Goal: Information Seeking & Learning: Find specific fact

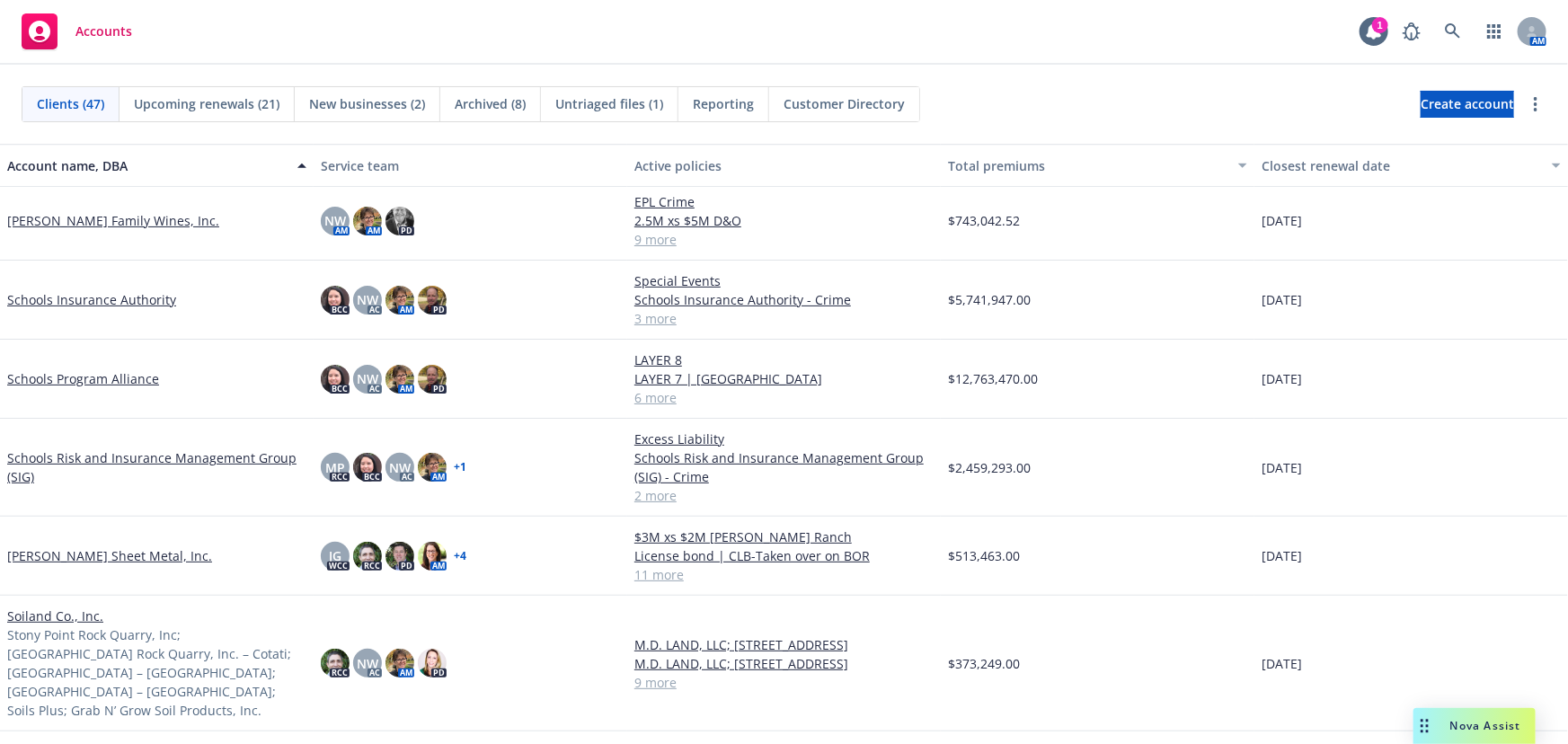
scroll to position [2452, 0]
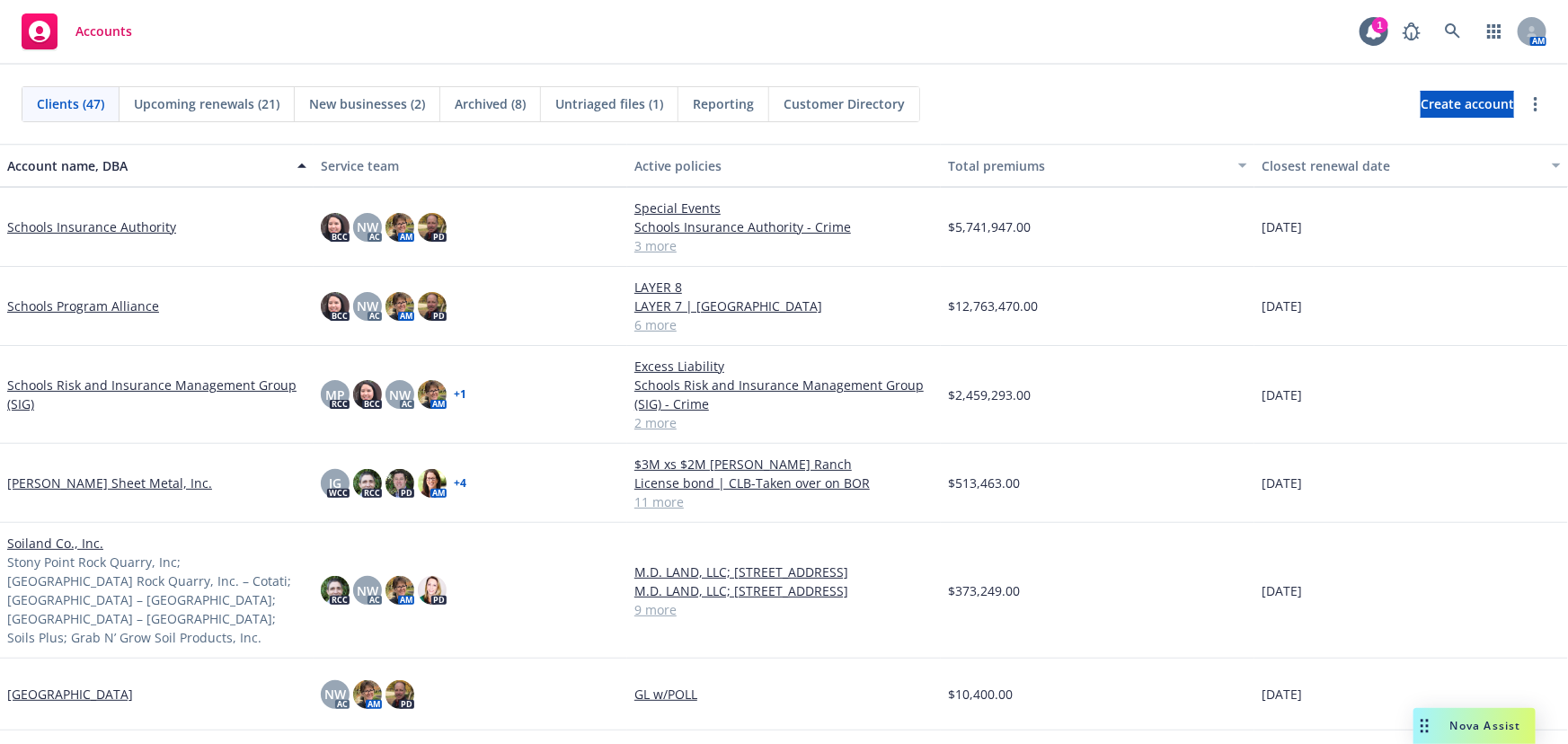
click at [95, 475] on link "[PERSON_NAME] Sheet Metal, Inc." at bounding box center [109, 483] width 205 height 19
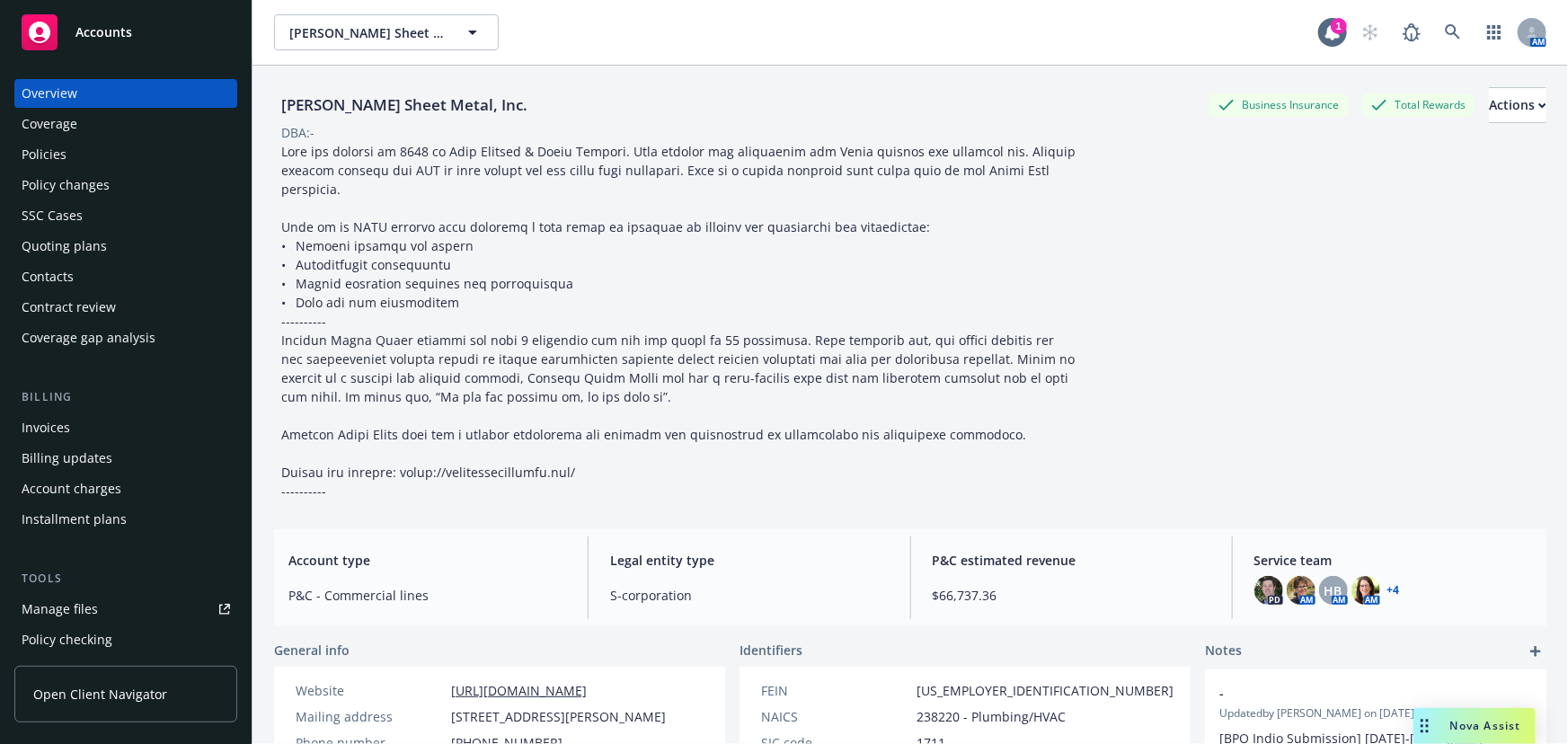
click at [1502, 730] on span "Nova Assist" at bounding box center [1486, 725] width 71 height 15
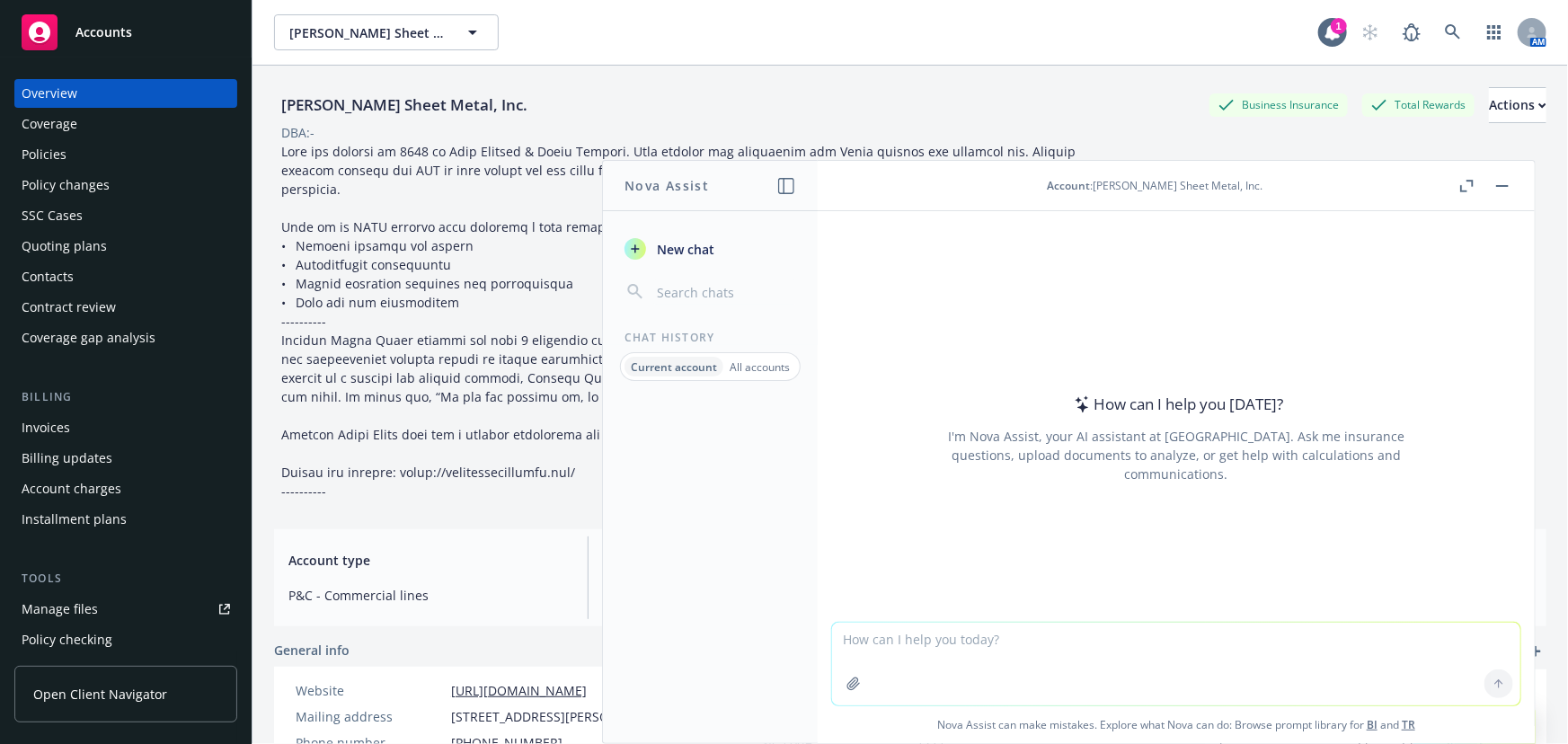
click at [1044, 676] on textarea at bounding box center [1176, 665] width 689 height 83
type textarea "AM best rating for [PERSON_NAME]"
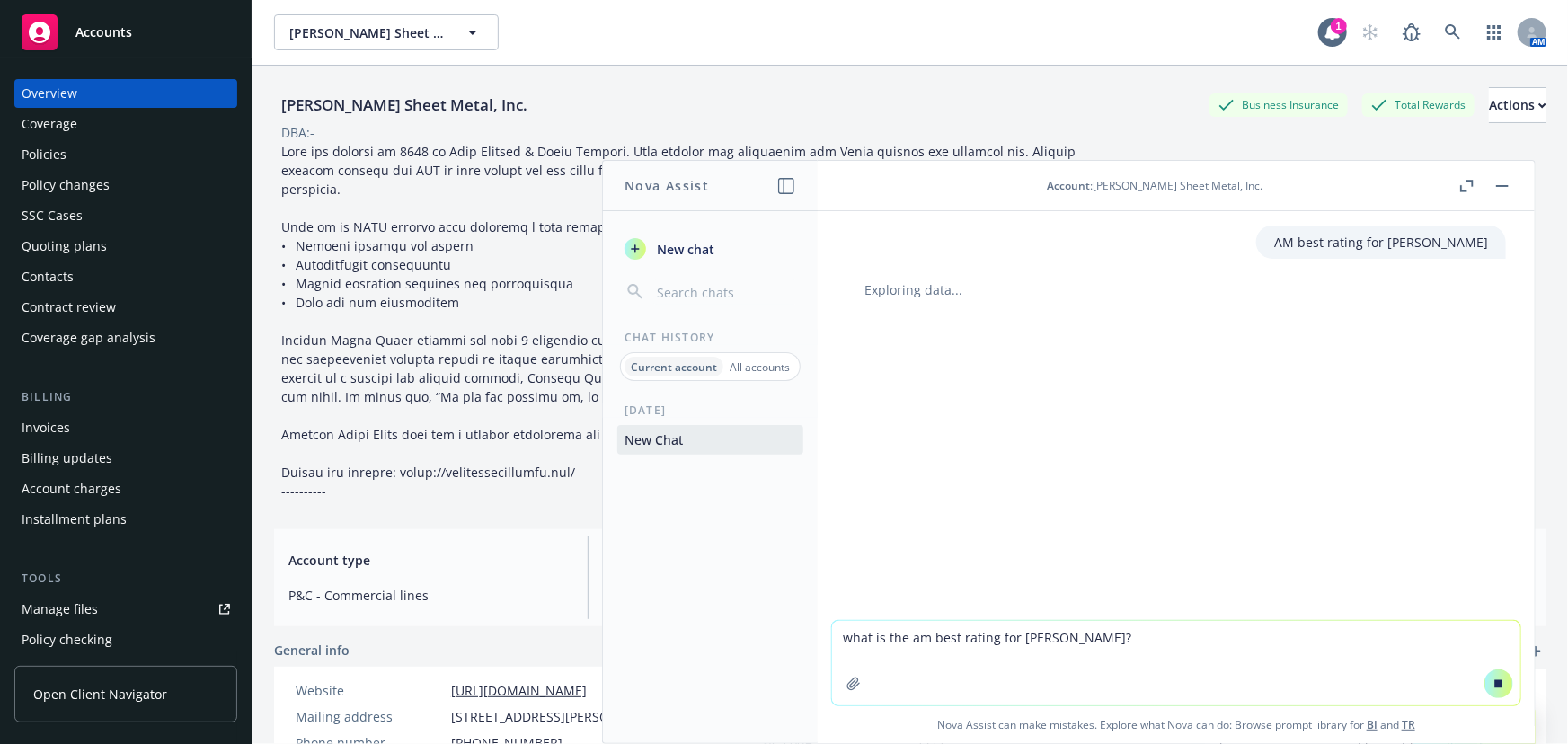
type textarea "what is the am best rating for [PERSON_NAME]?"
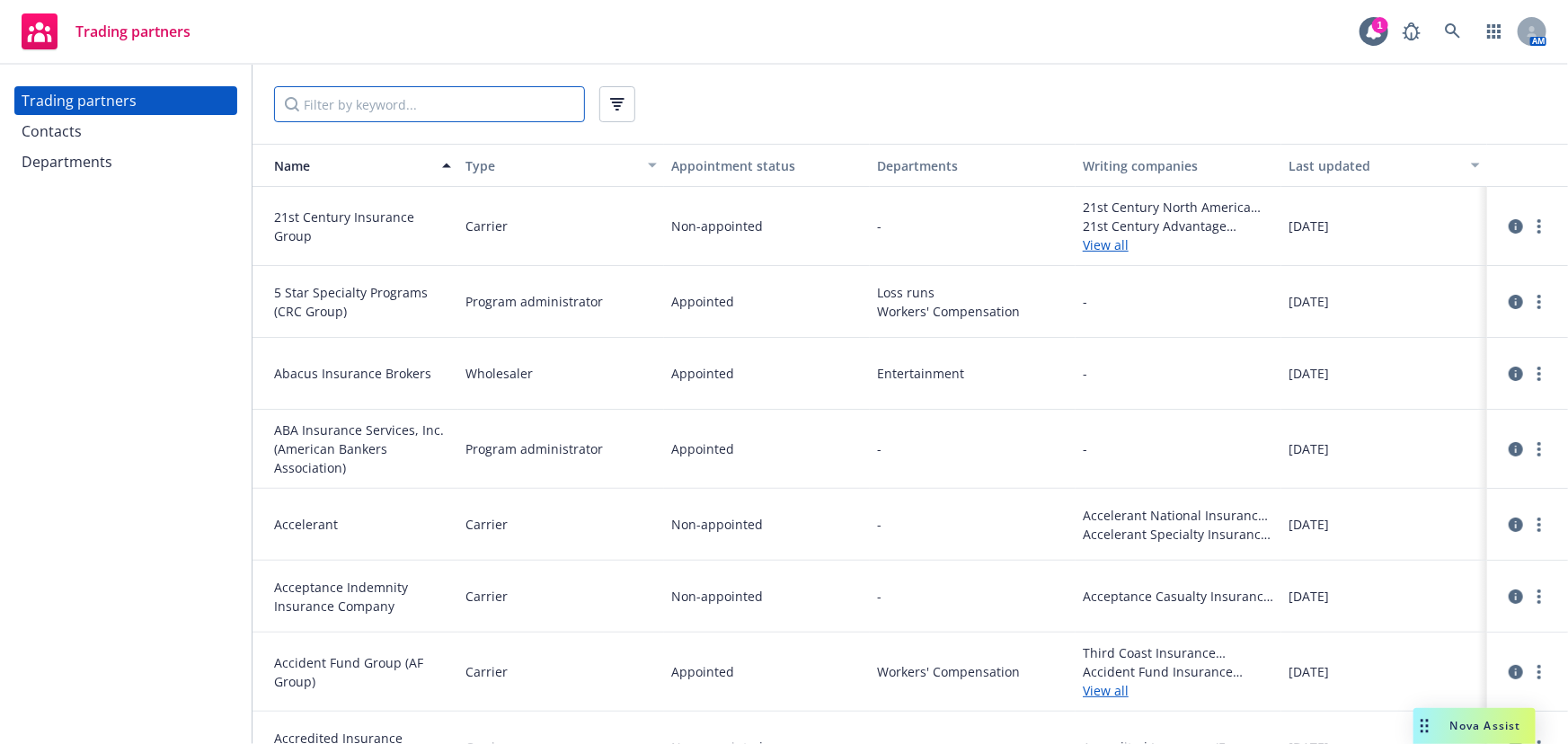
click at [333, 98] on input "Filter by keyword..." at bounding box center [429, 104] width 311 height 36
type input "nico"
